Goal: Navigation & Orientation: Find specific page/section

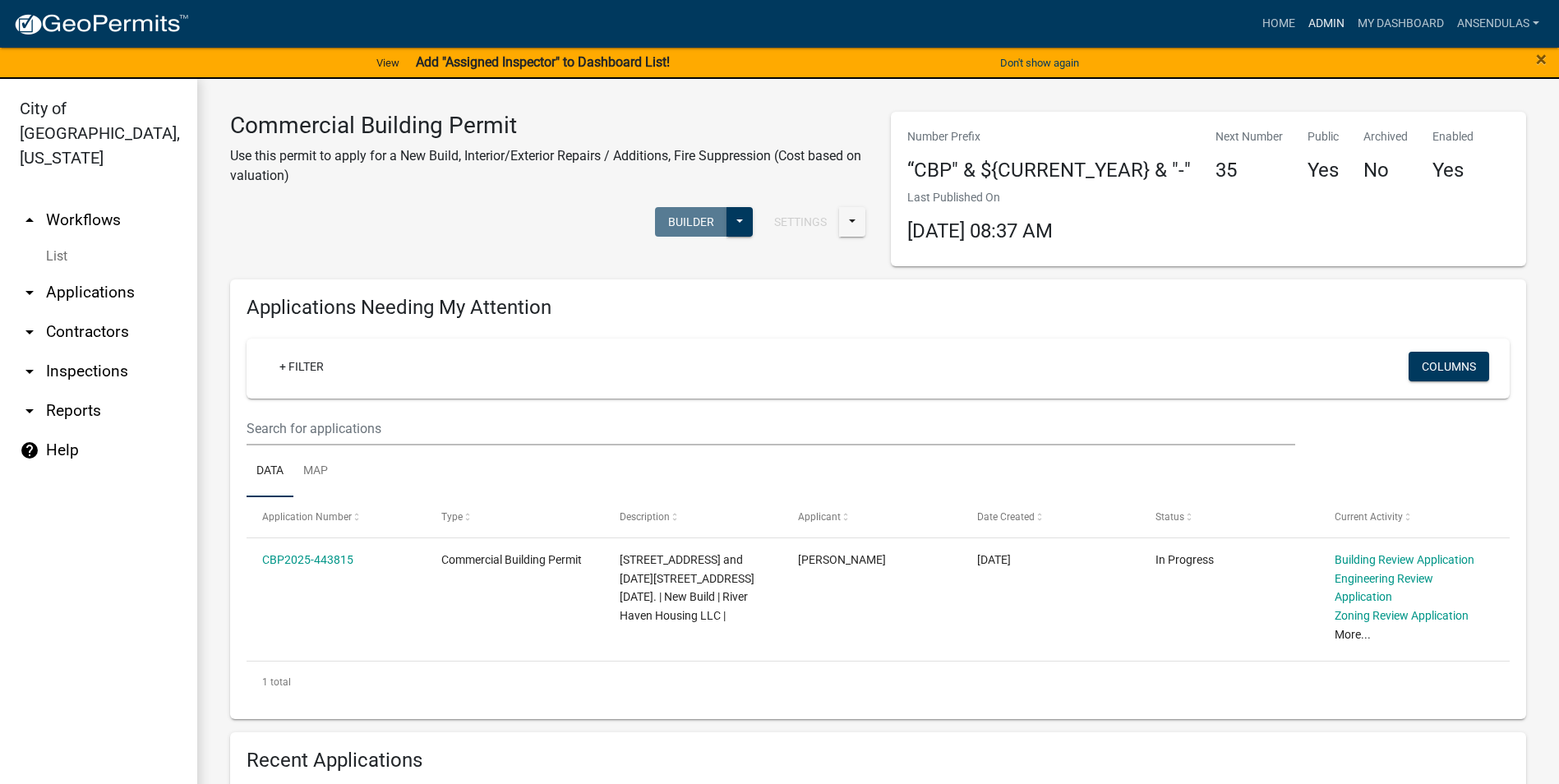
click at [1310, 22] on link "Admin" at bounding box center [1326, 23] width 49 height 31
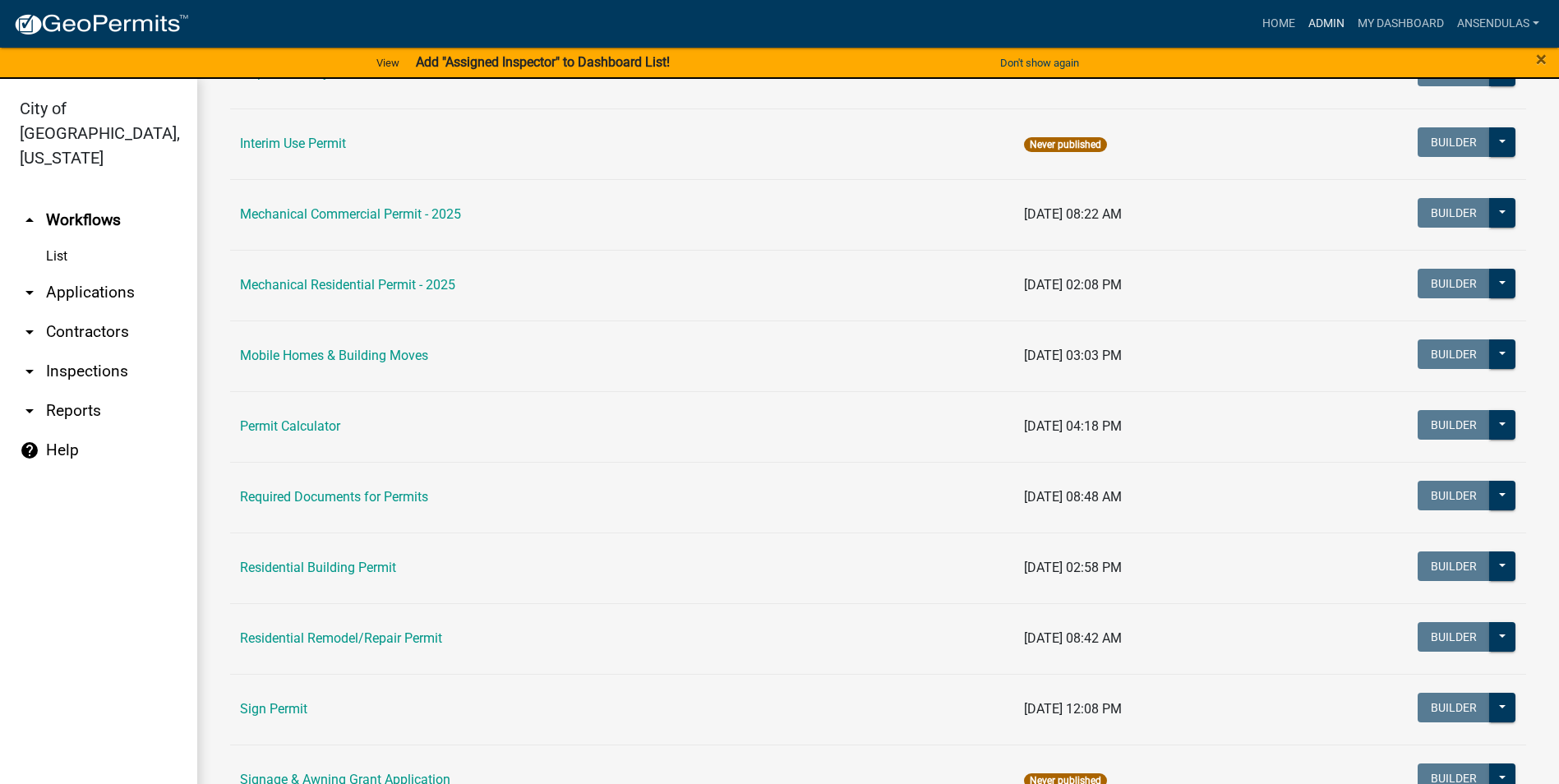
scroll to position [903, 0]
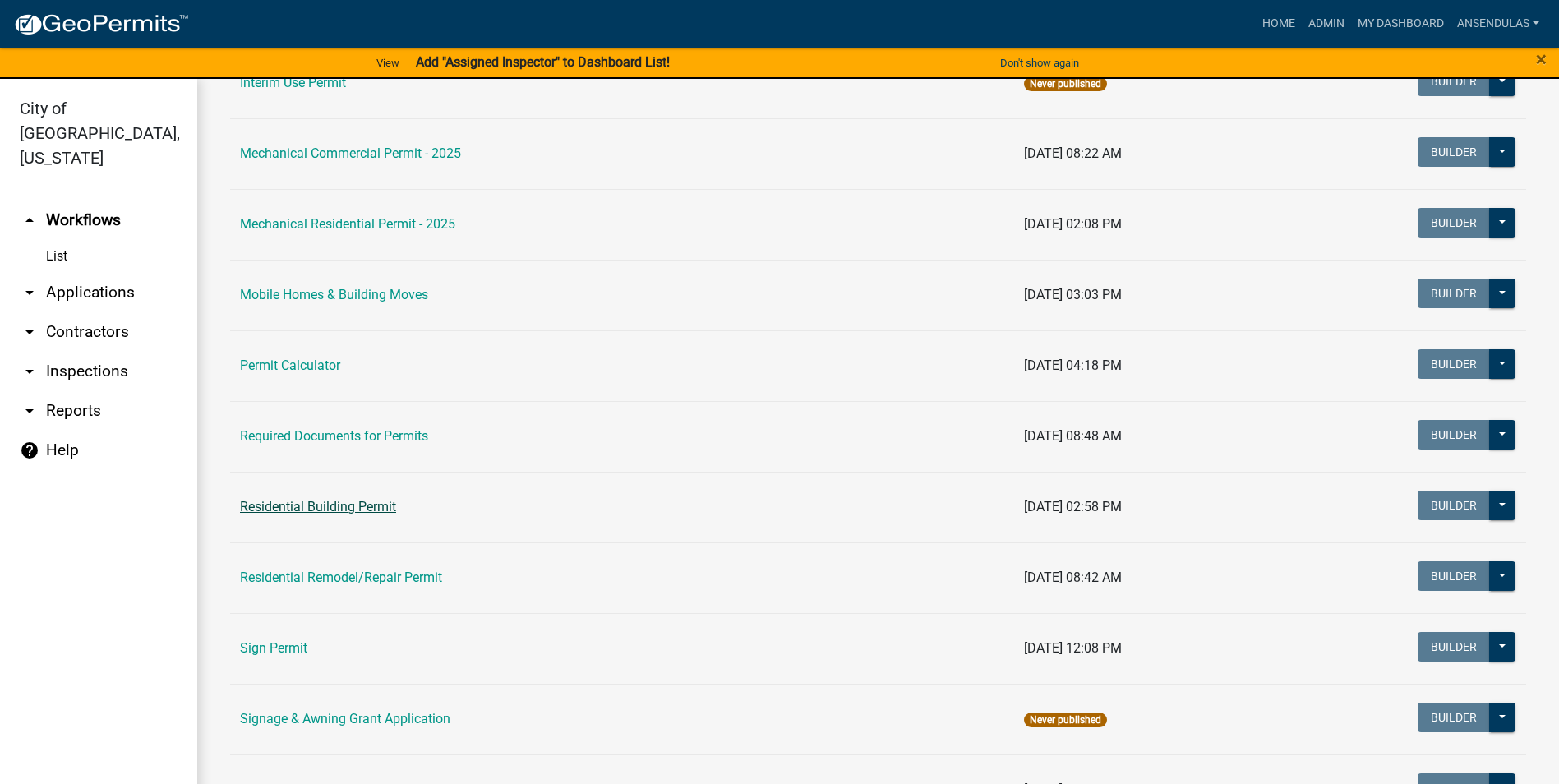
click at [322, 504] on link "Residential Building Permit" at bounding box center [318, 506] width 156 height 16
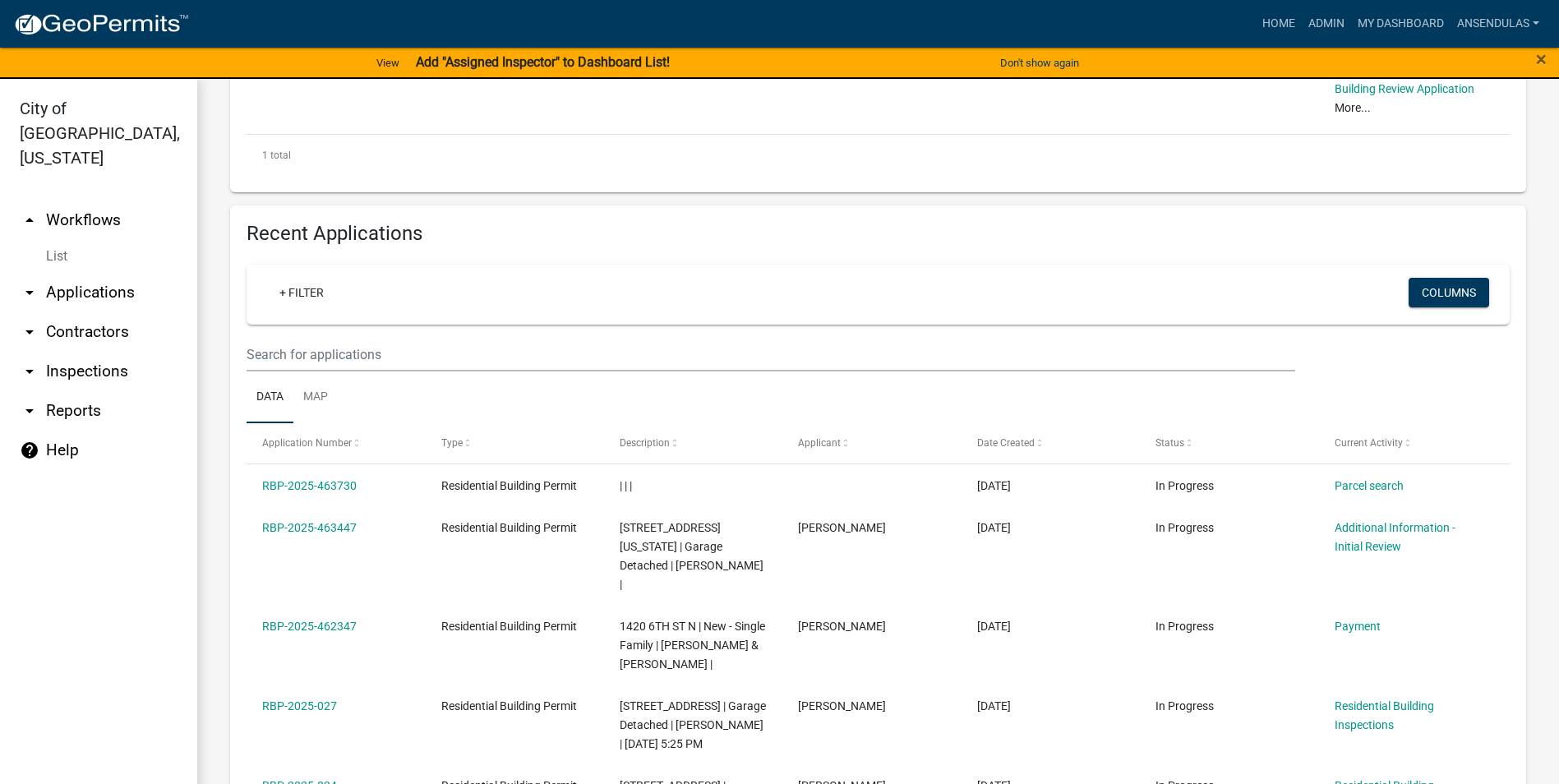
scroll to position [575, 0]
